Goal: Task Accomplishment & Management: Complete application form

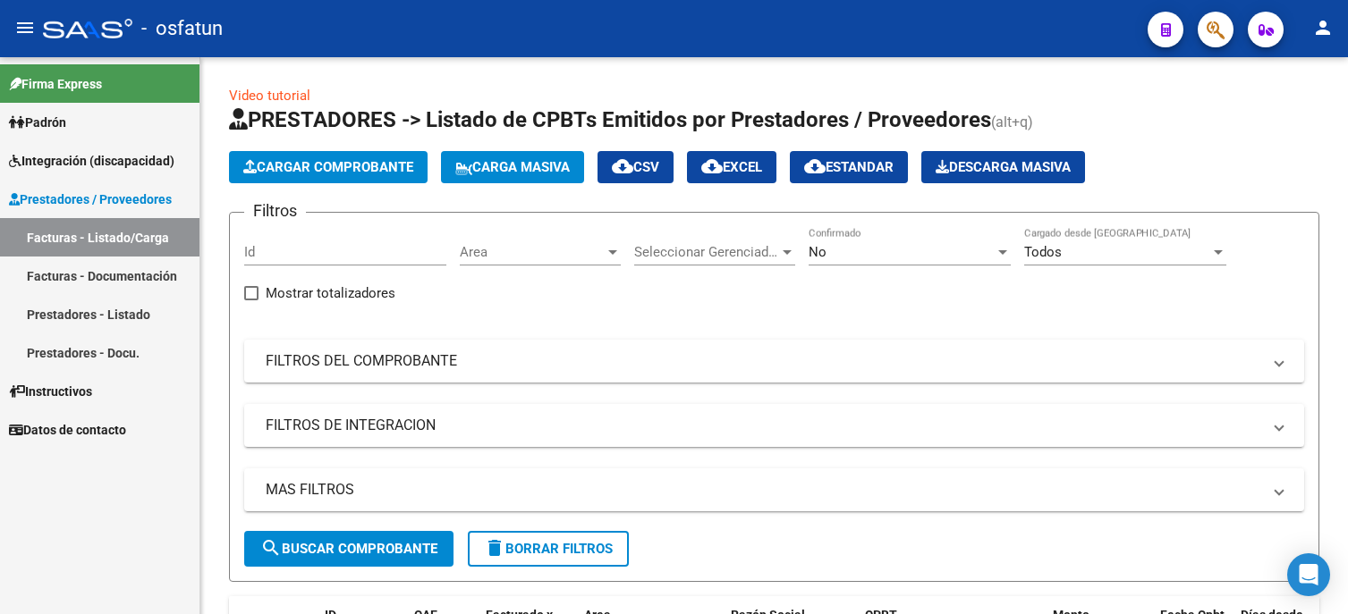
click at [253, 148] on app-list-header "PRESTADORES -> Listado de CPBTs Emitidos por Prestadores / Proveedores (alt+q) …" at bounding box center [774, 344] width 1090 height 477
click at [254, 161] on icon "button" at bounding box center [249, 166] width 13 height 13
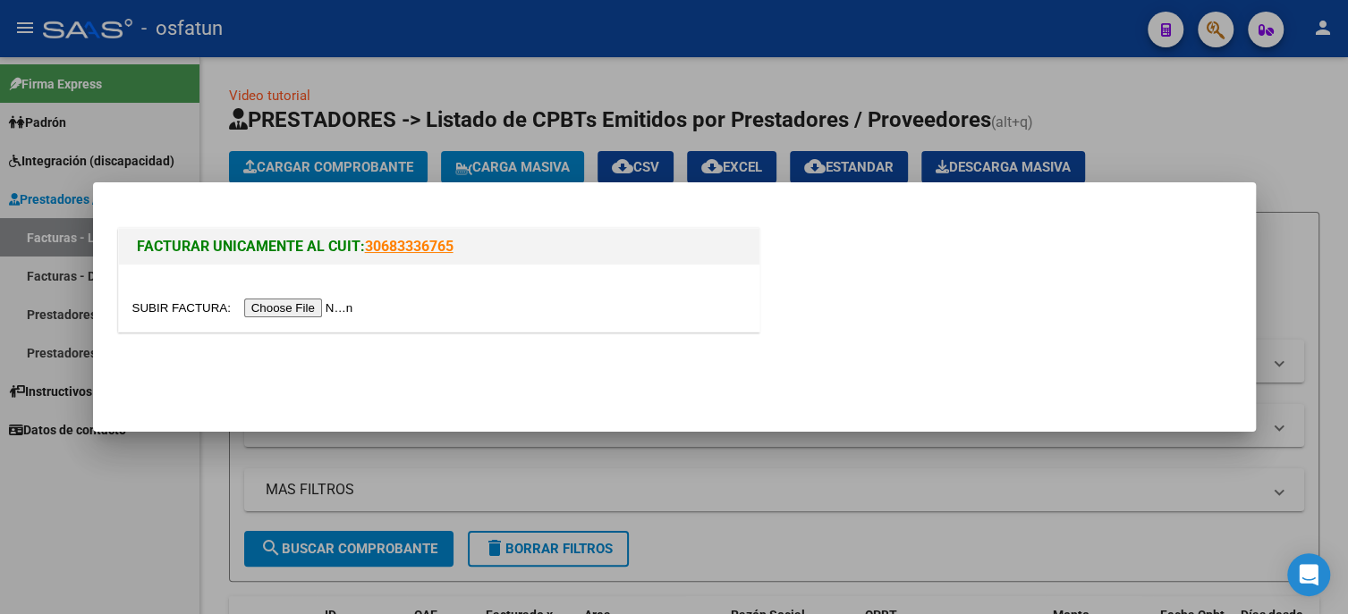
click at [314, 306] on input "file" at bounding box center [245, 308] width 226 height 19
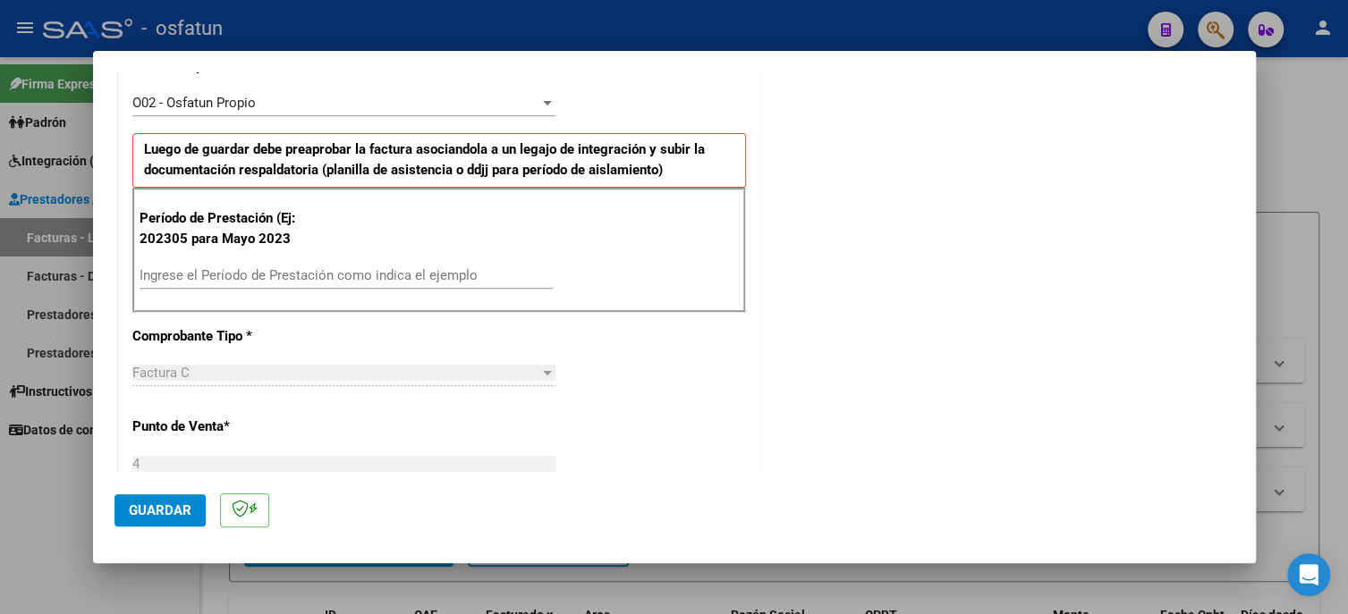
scroll to position [537, 0]
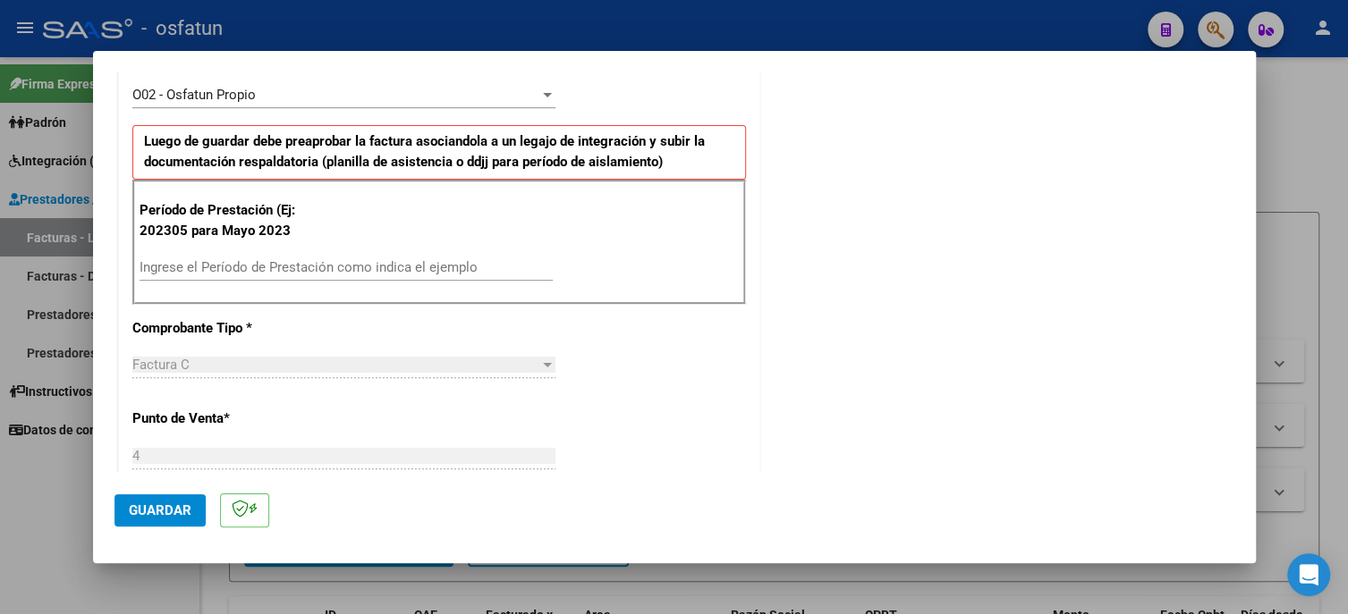
click at [218, 256] on div "Ingrese el Período de Prestación como indica el ejemplo" at bounding box center [346, 267] width 413 height 27
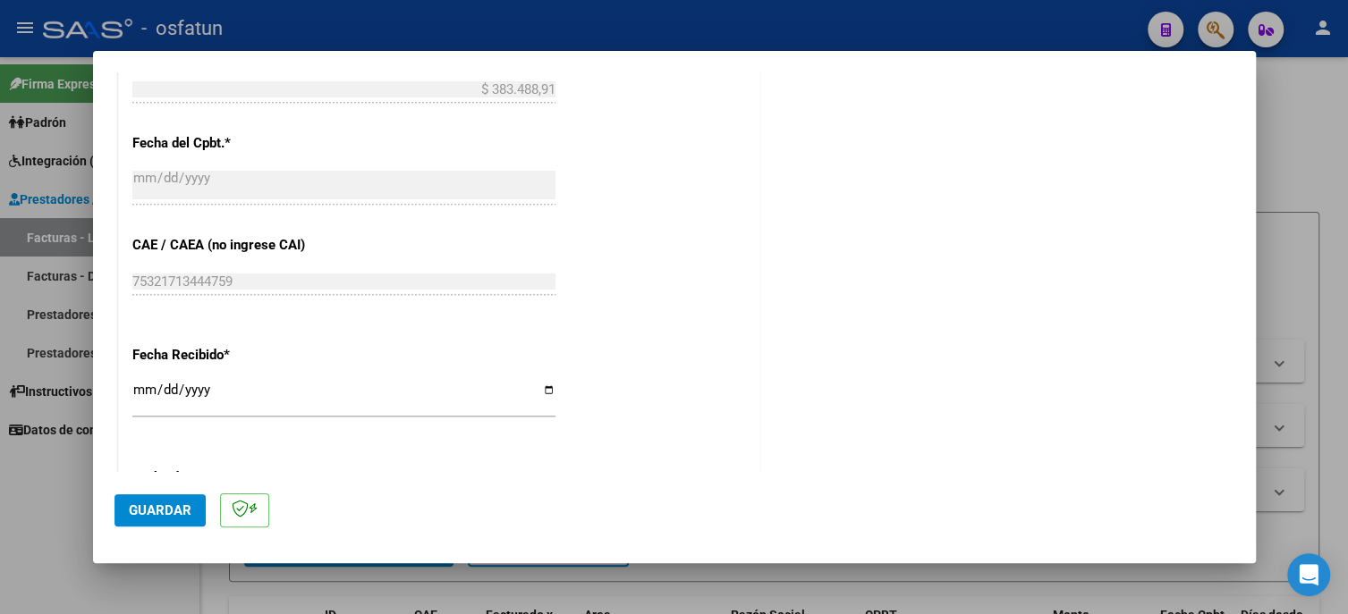
scroll to position [1342, 0]
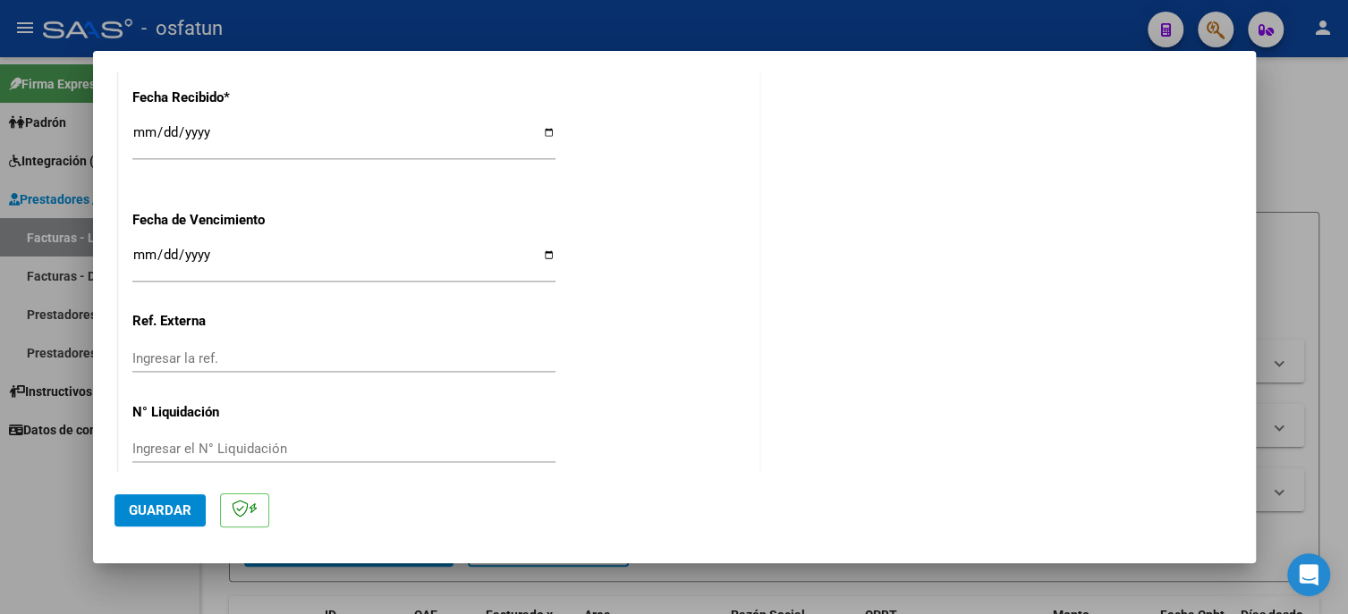
type input "202507"
click at [163, 516] on span "Guardar" at bounding box center [160, 511] width 63 height 16
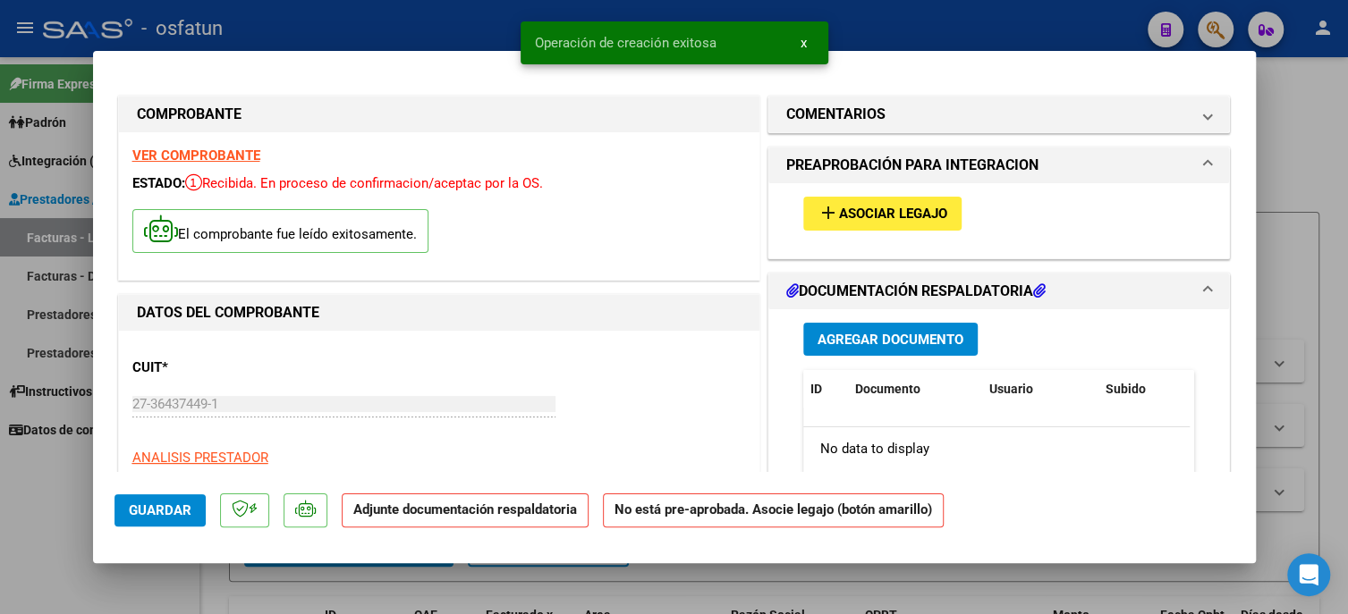
click at [868, 207] on span "Asociar Legajo" at bounding box center [893, 215] width 108 height 16
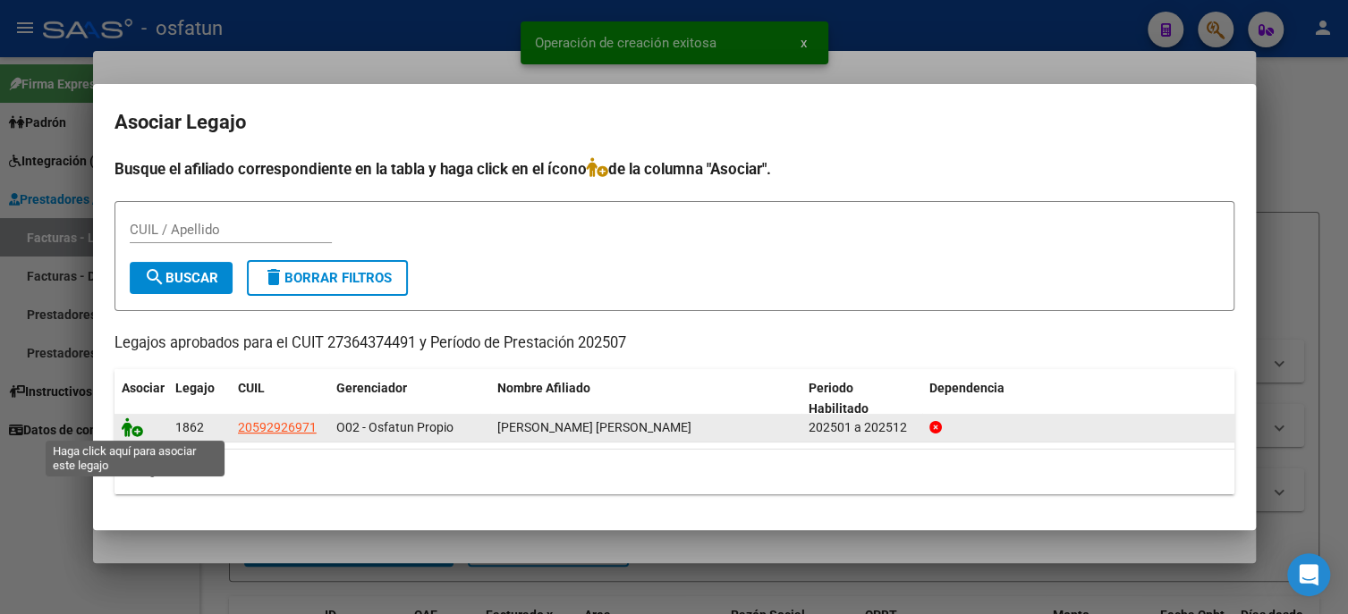
click at [131, 428] on icon at bounding box center [132, 428] width 21 height 20
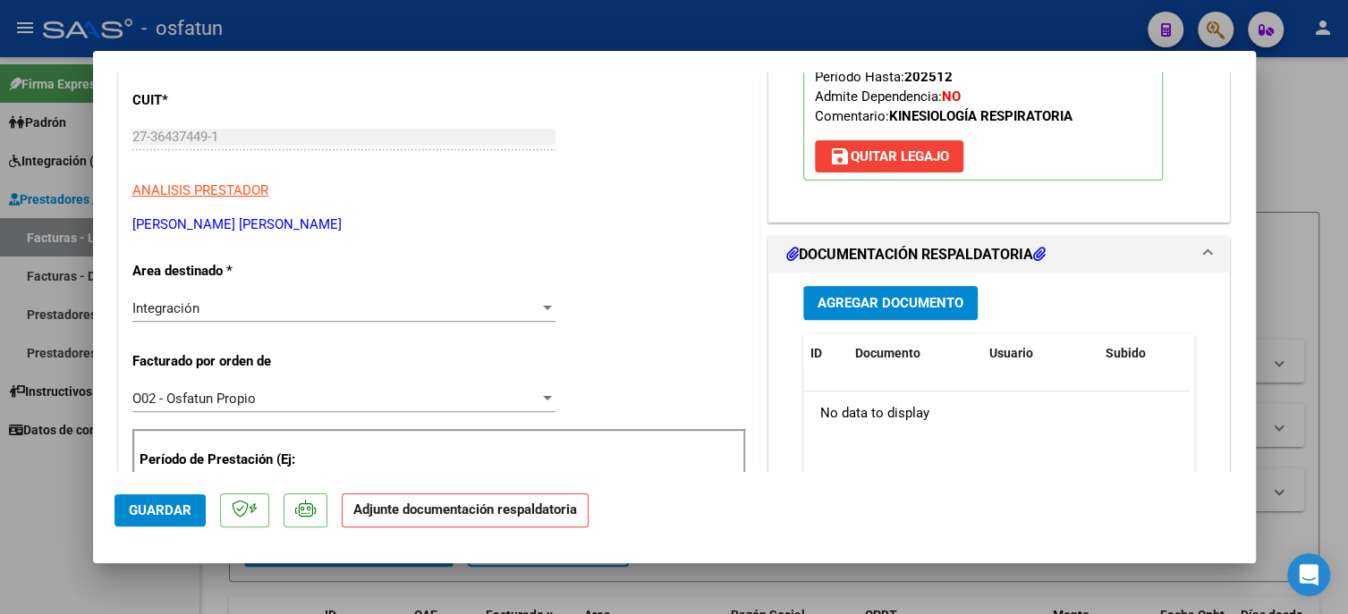
scroll to position [268, 0]
click at [881, 309] on button "Agregar Documento" at bounding box center [890, 301] width 174 height 33
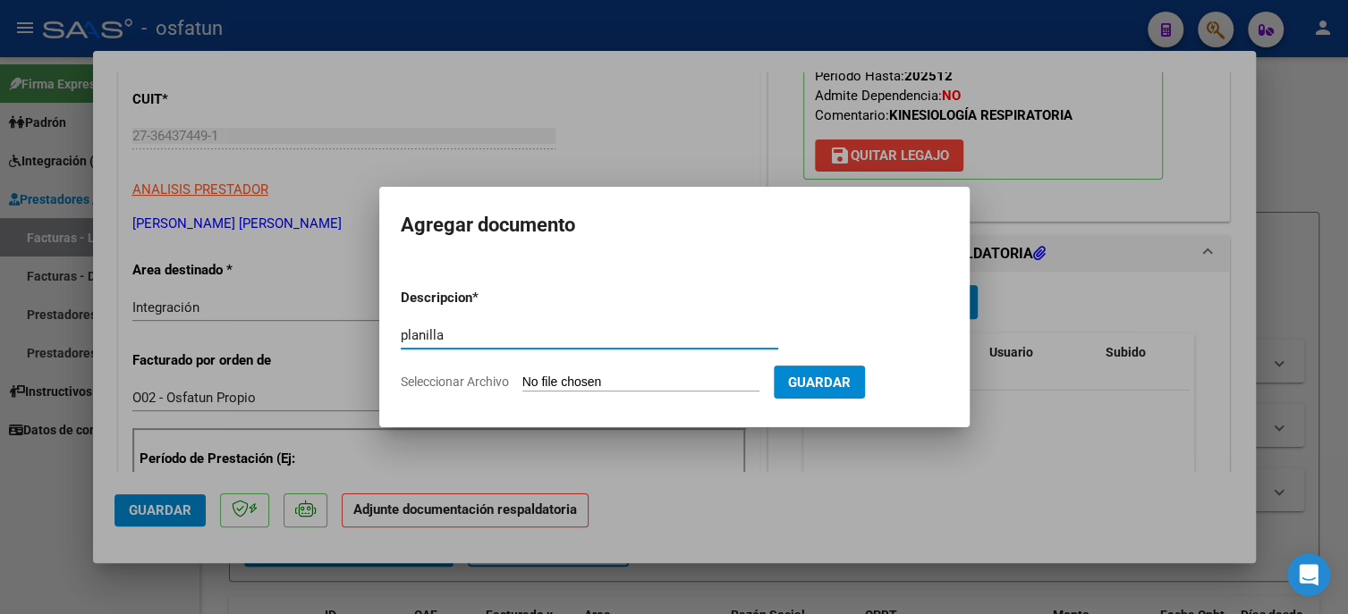
type input "planilla"
click at [644, 381] on input "Seleccionar Archivo" at bounding box center [640, 383] width 237 height 17
type input "C:\fakepath\PLANILLA [PERSON_NAME].pdf"
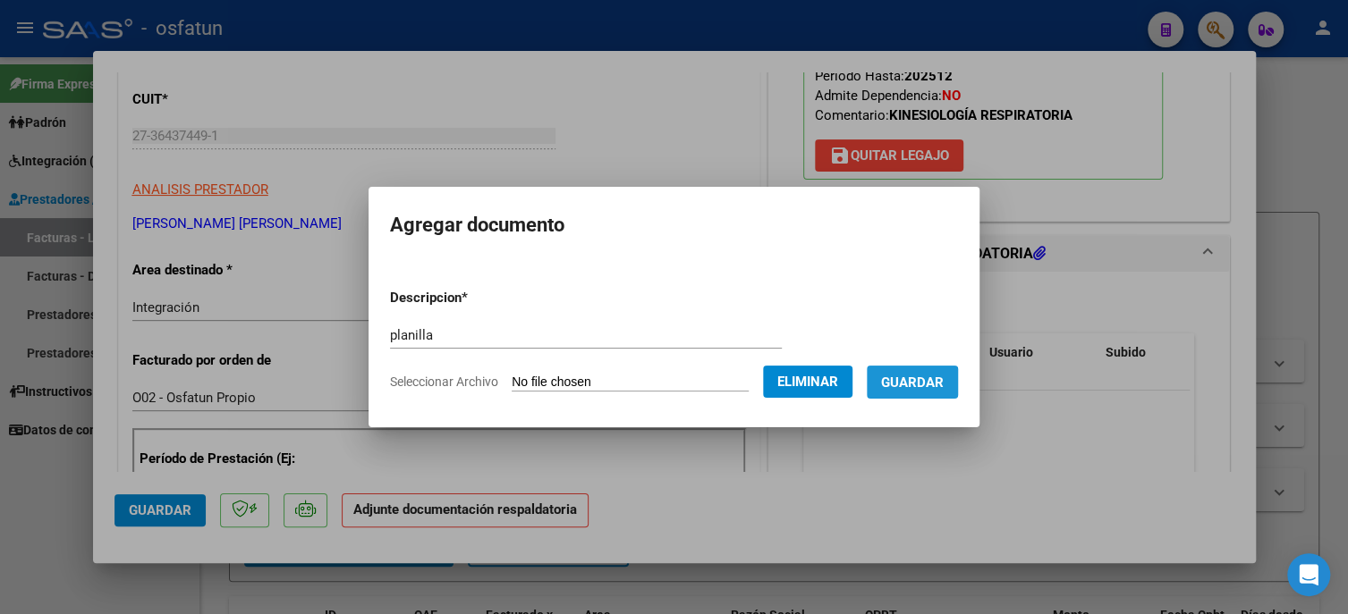
click at [902, 389] on span "Guardar" at bounding box center [912, 383] width 63 height 16
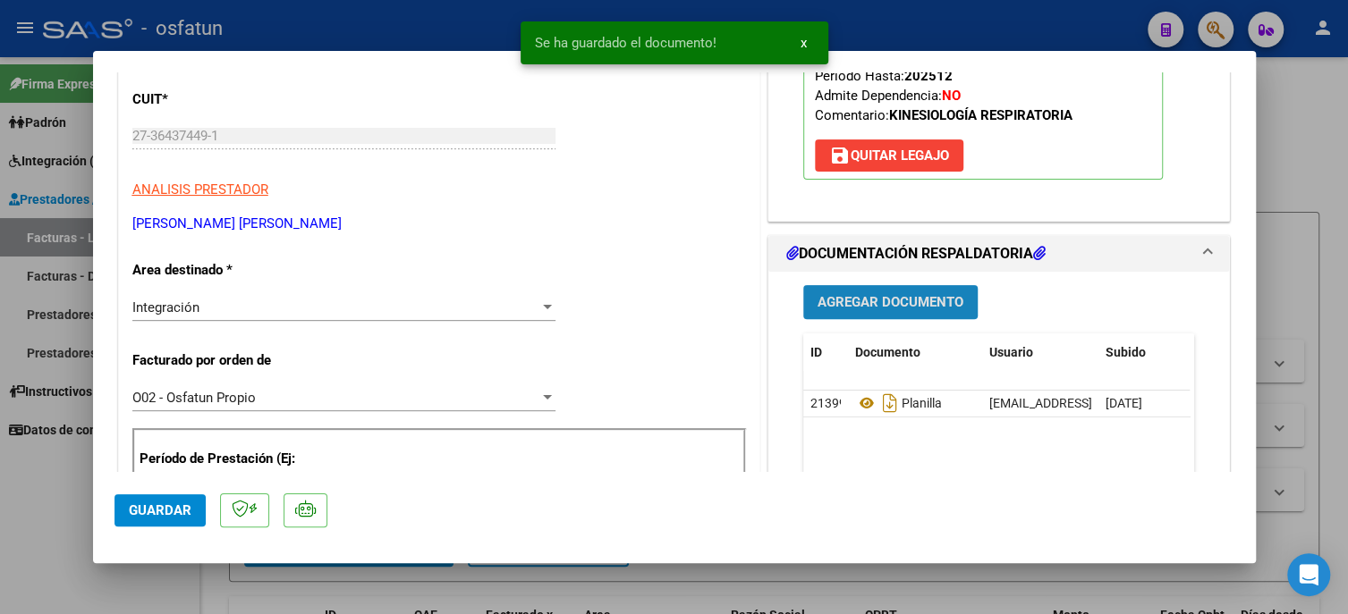
click at [880, 295] on span "Agregar Documento" at bounding box center [890, 303] width 146 height 16
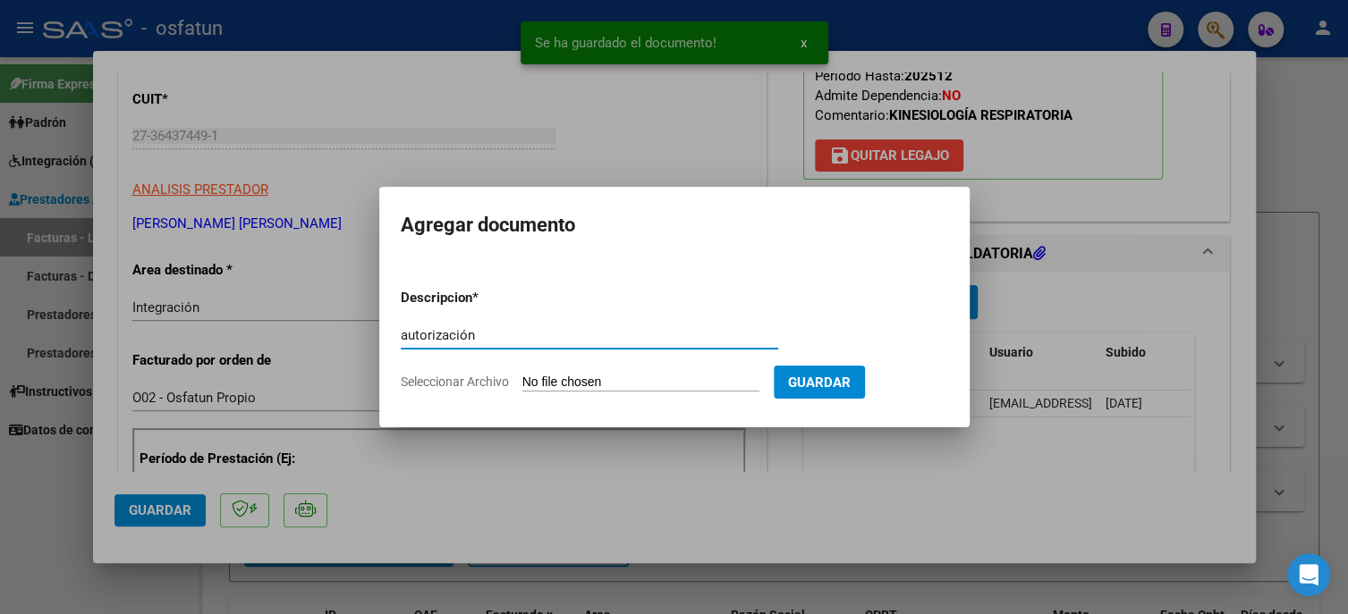
type input "autorización"
click at [609, 376] on input "Seleccionar Archivo" at bounding box center [640, 383] width 237 height 17
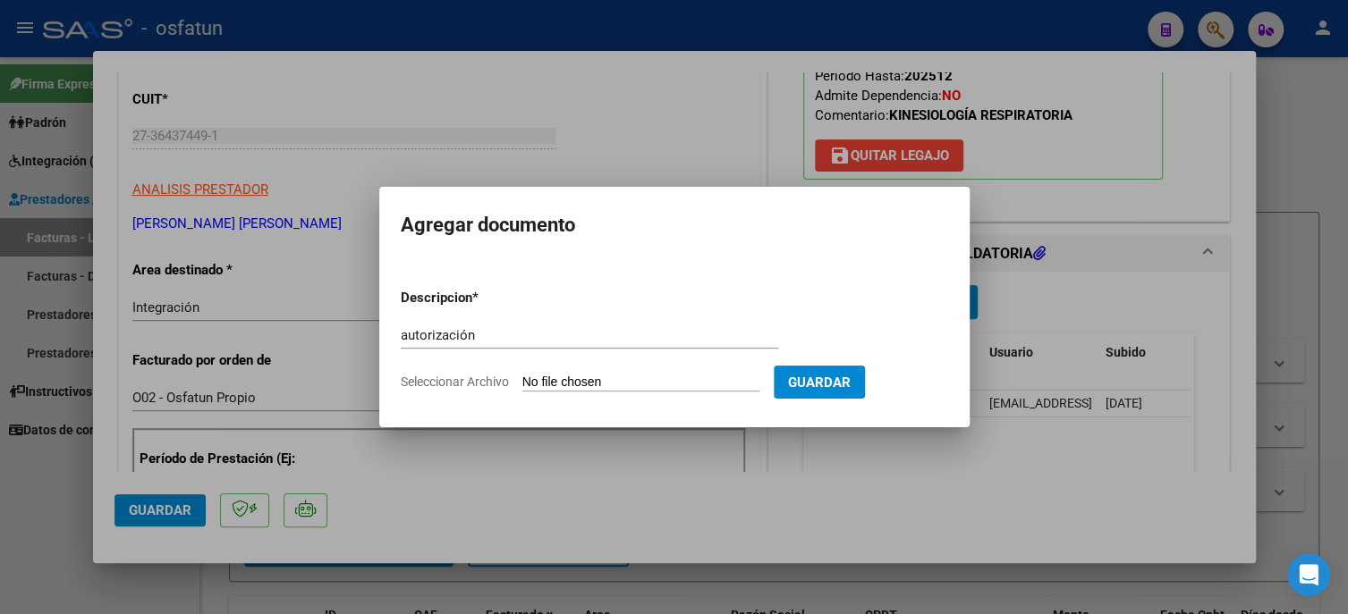
type input "C:\fakepath\Autorizacion [PERSON_NAME].pdf"
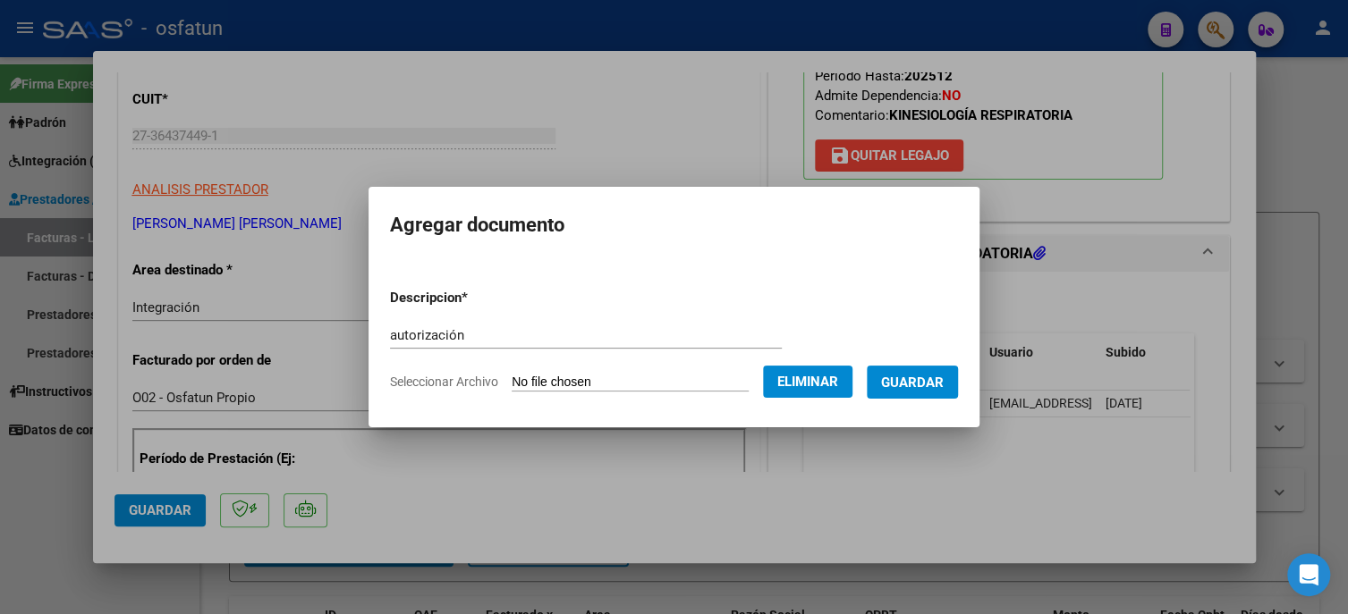
click at [910, 385] on span "Guardar" at bounding box center [912, 383] width 63 height 16
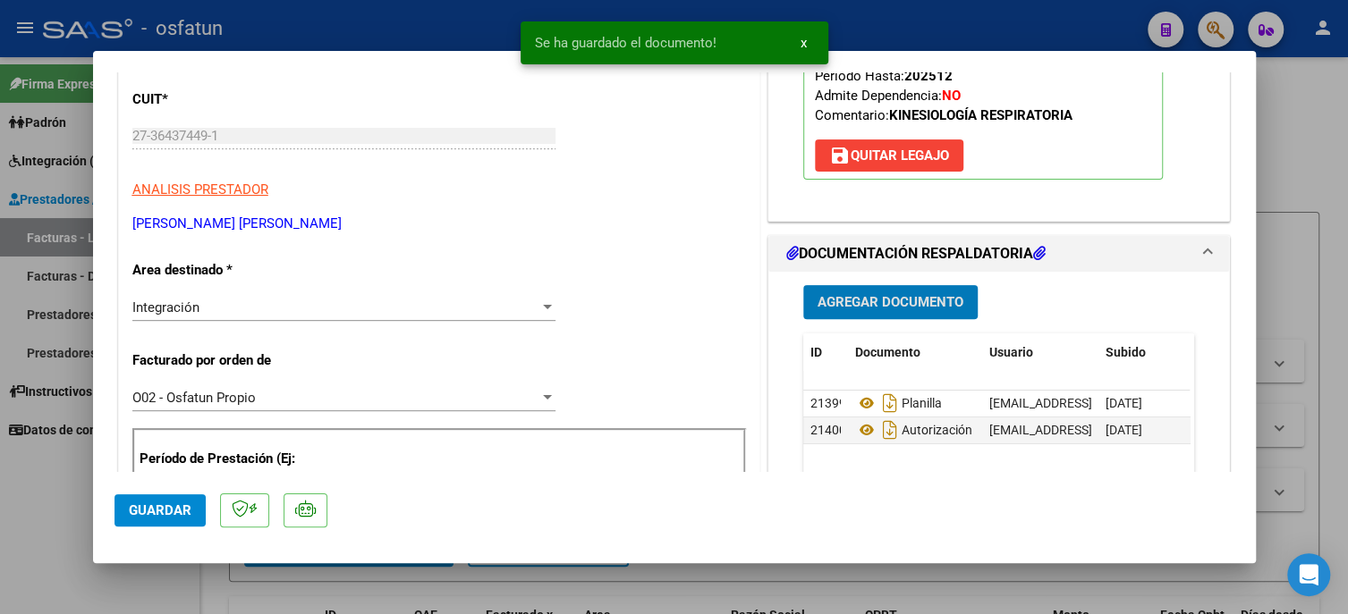
click at [176, 515] on span "Guardar" at bounding box center [160, 511] width 63 height 16
click at [53, 500] on div at bounding box center [674, 307] width 1348 height 614
type input "$ 0,00"
